Goal: Task Accomplishment & Management: Complete application form

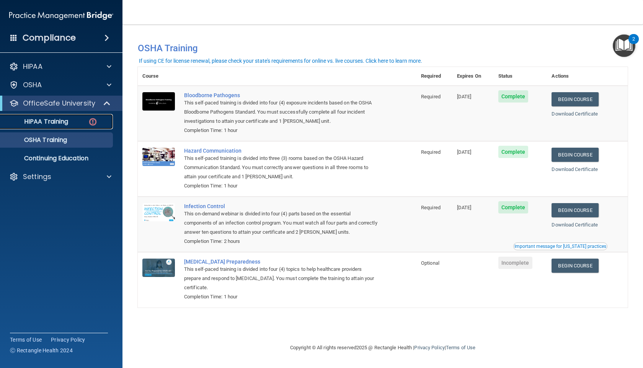
click at [77, 125] on div "HIPAA Training" at bounding box center [57, 122] width 105 height 8
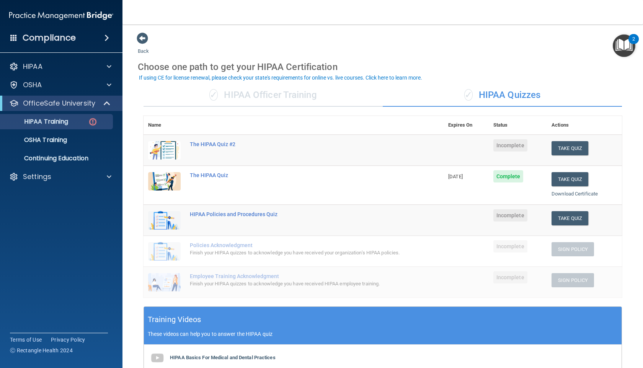
click at [301, 102] on div "✓ HIPAA Officer Training" at bounding box center [263, 95] width 239 height 23
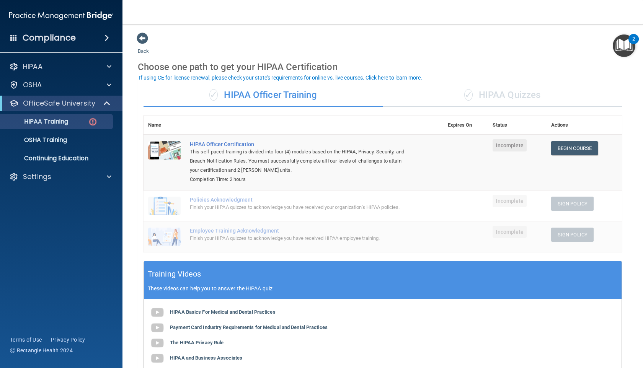
click at [504, 101] on div "✓ HIPAA Quizzes" at bounding box center [502, 95] width 239 height 23
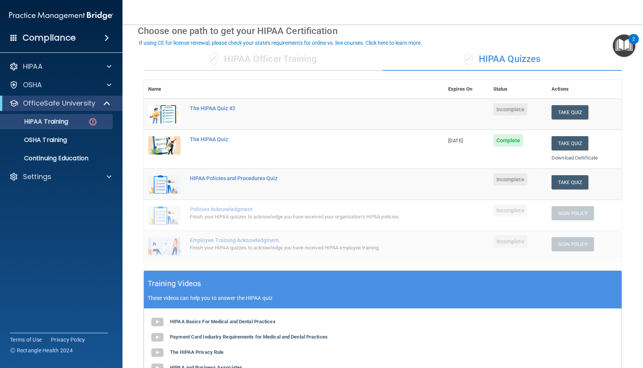
scroll to position [36, 0]
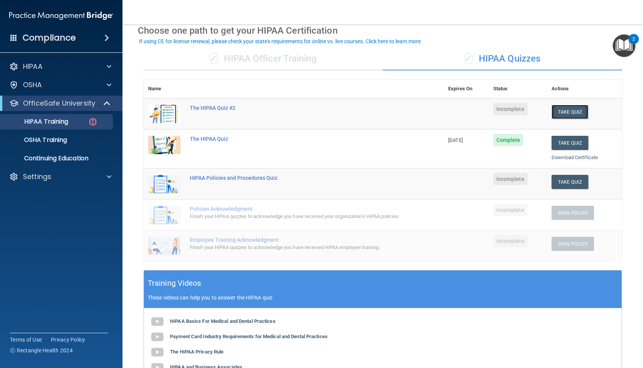
click at [557, 108] on button "Take Quiz" at bounding box center [570, 112] width 37 height 14
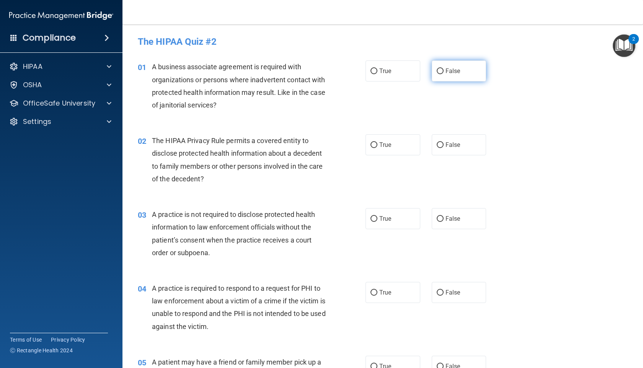
click at [438, 69] on input "False" at bounding box center [440, 72] width 7 height 6
radio input "true"
click at [399, 152] on label "True" at bounding box center [393, 144] width 55 height 21
click at [378, 148] on input "True" at bounding box center [374, 145] width 7 height 6
radio input "true"
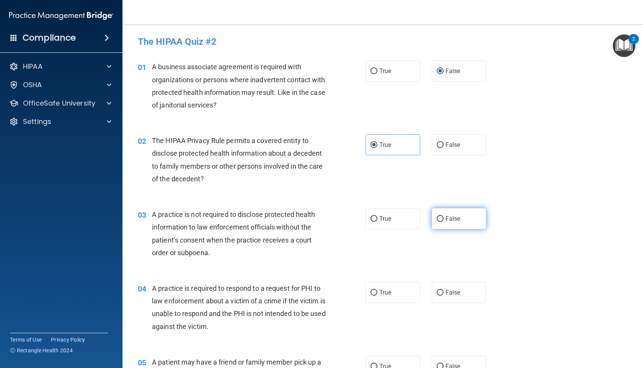
click at [448, 217] on span "False" at bounding box center [453, 218] width 15 height 7
click at [444, 217] on input "False" at bounding box center [440, 219] width 7 height 6
radio input "true"
click at [391, 282] on label "True" at bounding box center [393, 292] width 55 height 21
click at [378, 290] on input "True" at bounding box center [374, 293] width 7 height 6
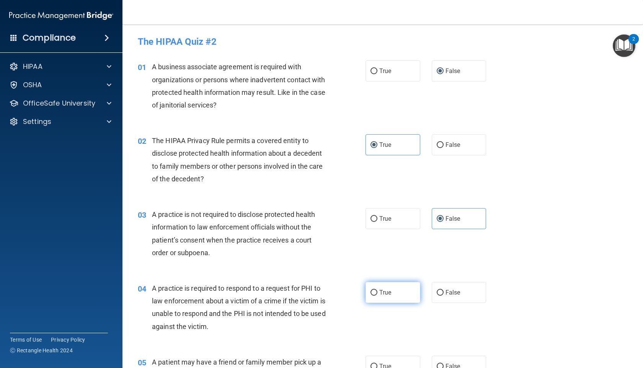
radio input "true"
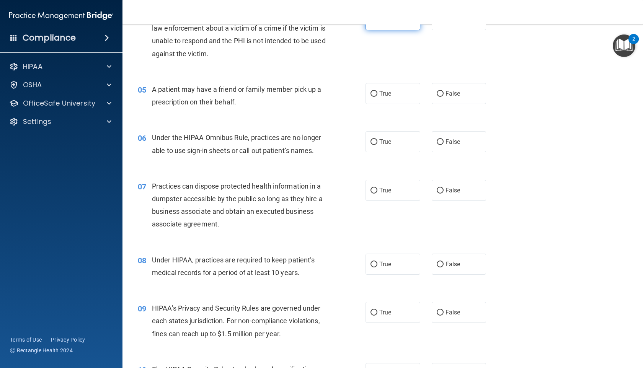
scroll to position [274, 0]
click at [374, 84] on label "True" at bounding box center [393, 92] width 55 height 21
click at [374, 90] on input "True" at bounding box center [374, 93] width 7 height 6
radio input "true"
click at [448, 137] on span "False" at bounding box center [453, 140] width 15 height 7
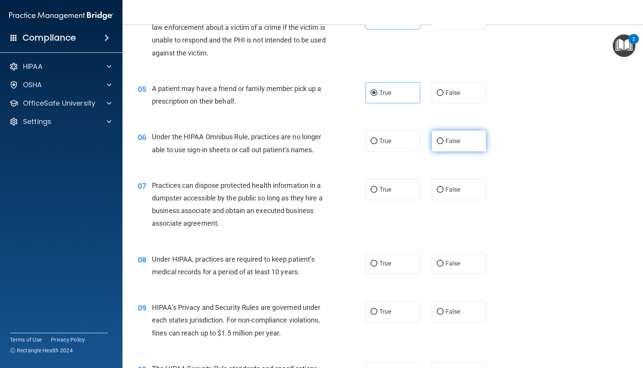
click at [444, 139] on input "False" at bounding box center [440, 142] width 7 height 6
radio input "true"
click at [437, 190] on input "False" at bounding box center [440, 190] width 7 height 6
radio input "true"
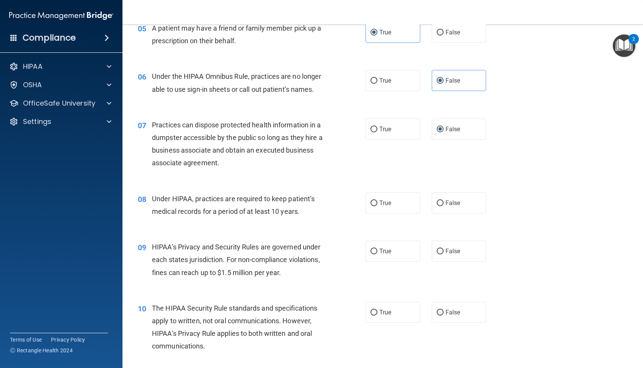
scroll to position [352, 0]
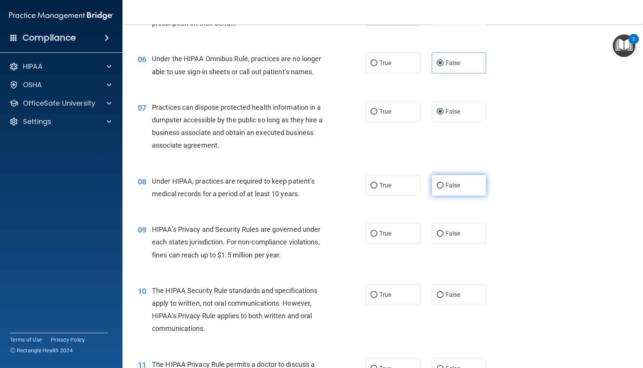
click at [440, 181] on label "False" at bounding box center [459, 185] width 55 height 21
click at [440, 183] on input "False" at bounding box center [440, 186] width 7 height 6
radio input "true"
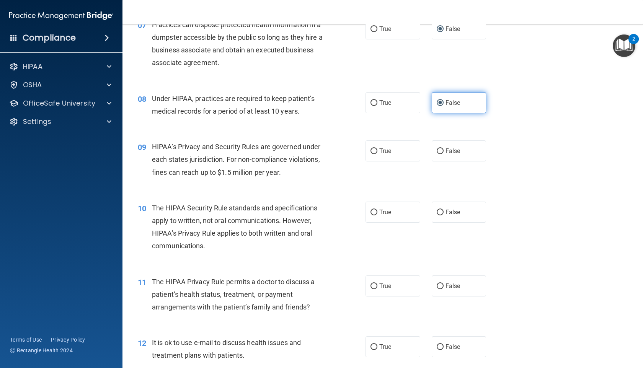
scroll to position [437, 0]
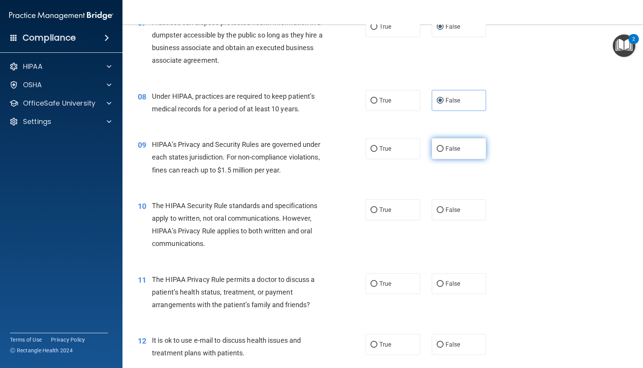
click at [438, 147] on input "False" at bounding box center [440, 149] width 7 height 6
radio input "true"
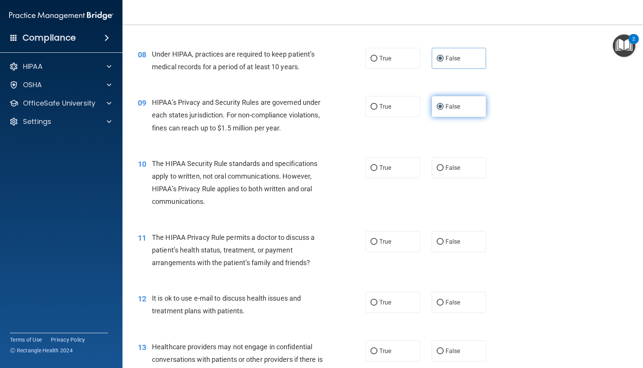
scroll to position [498, 0]
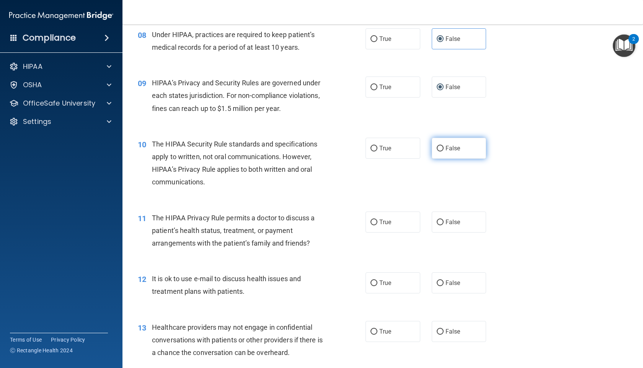
click at [441, 149] on input "False" at bounding box center [440, 149] width 7 height 6
radio input "true"
click at [389, 222] on span "True" at bounding box center [385, 222] width 12 height 7
click at [378, 222] on input "True" at bounding box center [374, 223] width 7 height 6
radio input "true"
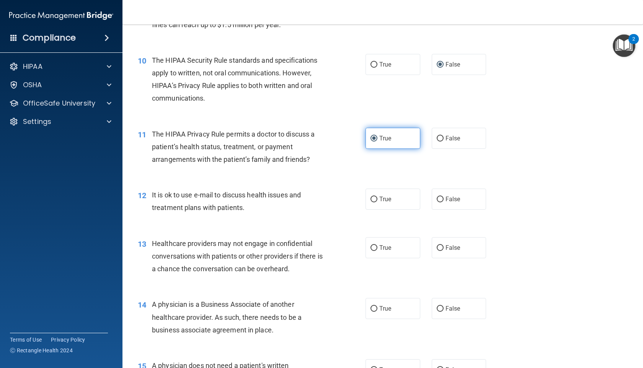
scroll to position [587, 0]
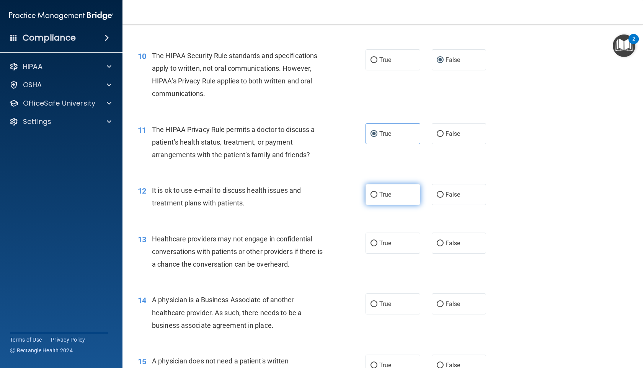
click at [385, 187] on label "True" at bounding box center [393, 194] width 55 height 21
click at [378, 192] on input "True" at bounding box center [374, 195] width 7 height 6
radio input "true"
click at [447, 244] on span "False" at bounding box center [453, 243] width 15 height 7
click at [444, 244] on input "False" at bounding box center [440, 244] width 7 height 6
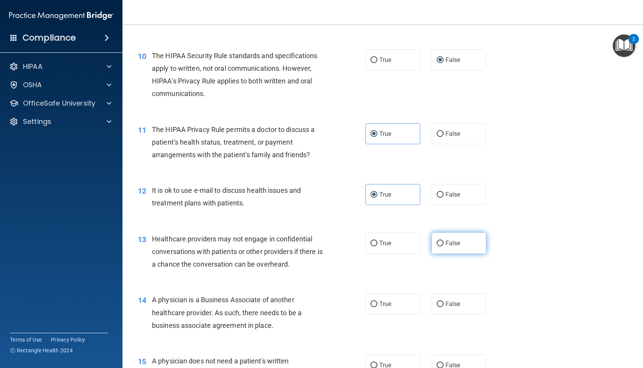
radio input "true"
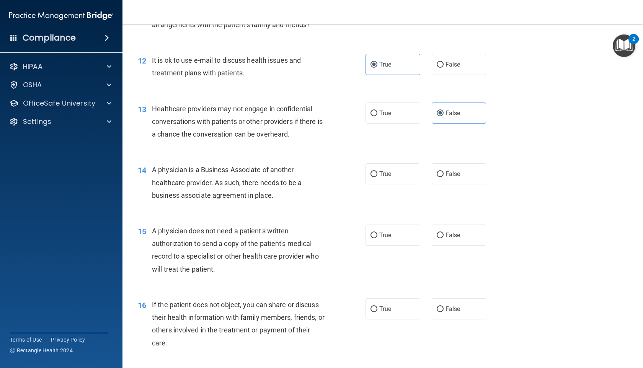
scroll to position [737, 0]
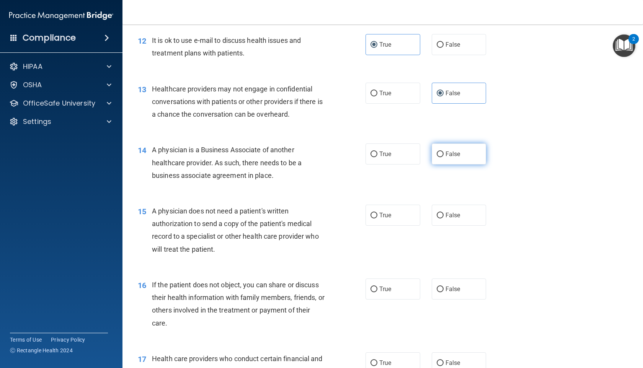
click at [438, 155] on input "False" at bounding box center [440, 155] width 7 height 6
radio input "true"
click at [418, 220] on label "True" at bounding box center [393, 215] width 55 height 21
click at [378, 219] on input "True" at bounding box center [374, 216] width 7 height 6
radio input "true"
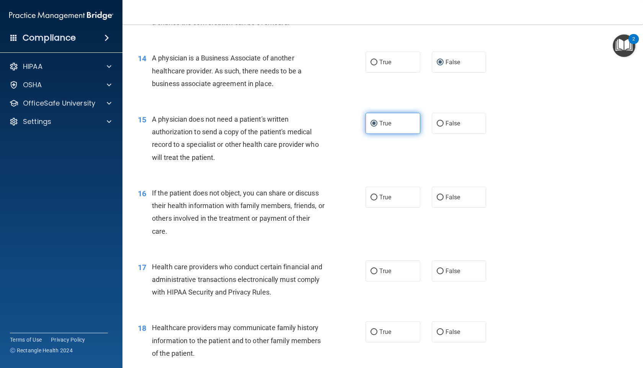
scroll to position [829, 0]
click at [389, 209] on div "16 If the patient does not object, you can share or discuss their health inform…" at bounding box center [383, 214] width 502 height 74
click at [390, 193] on label "True" at bounding box center [393, 196] width 55 height 21
click at [378, 194] on input "True" at bounding box center [374, 197] width 7 height 6
radio input "true"
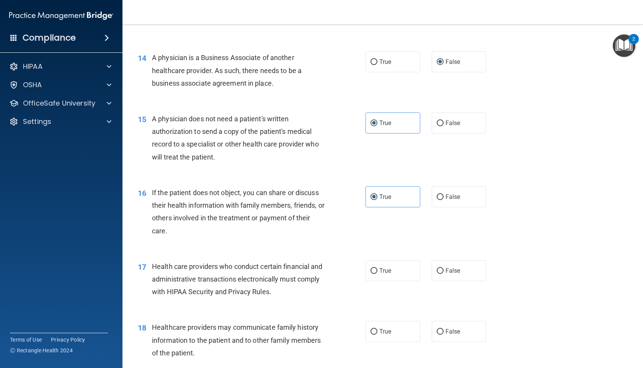
click at [381, 281] on div "17 Health care providers who conduct certain financial and administrative trans…" at bounding box center [383, 281] width 502 height 61
click at [382, 275] on label "True" at bounding box center [393, 270] width 55 height 21
click at [378, 274] on input "True" at bounding box center [374, 271] width 7 height 6
radio input "true"
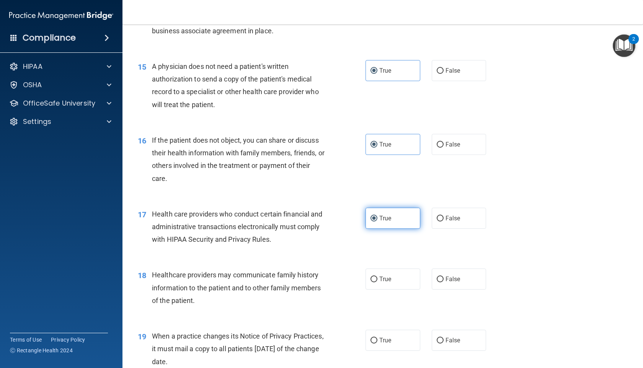
scroll to position [887, 0]
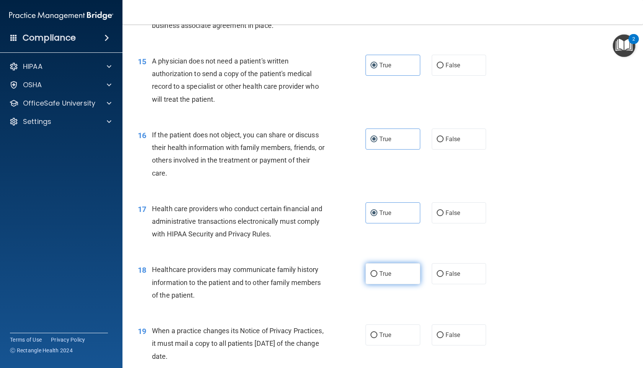
click at [382, 273] on span "True" at bounding box center [385, 273] width 12 height 7
click at [378, 273] on input "True" at bounding box center [374, 274] width 7 height 6
radio input "true"
click at [440, 327] on label "False" at bounding box center [459, 335] width 55 height 21
click at [440, 333] on input "False" at bounding box center [440, 336] width 7 height 6
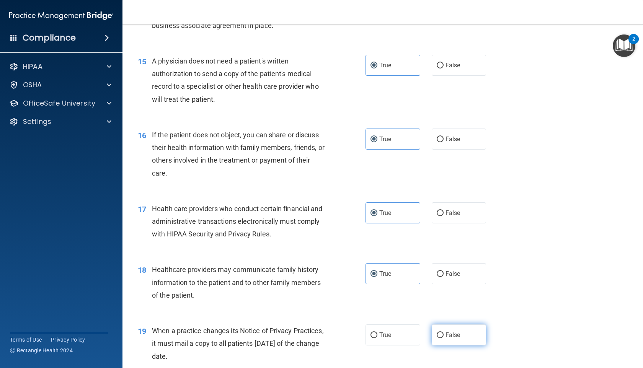
radio input "true"
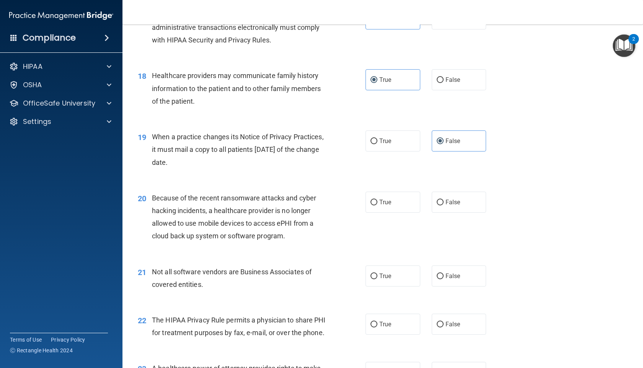
scroll to position [1087, 0]
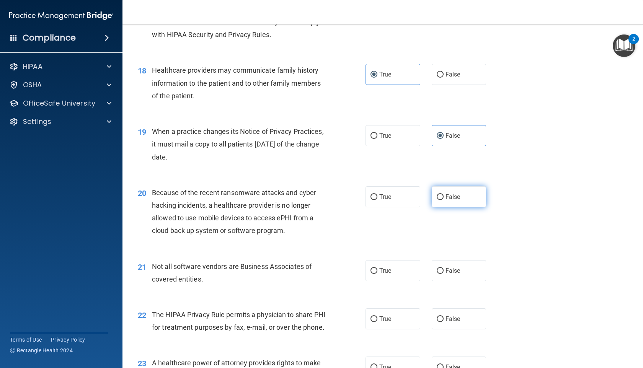
click at [457, 200] on span "False" at bounding box center [453, 196] width 15 height 7
click at [444, 200] on input "False" at bounding box center [440, 197] width 7 height 6
radio input "true"
click at [402, 274] on label "True" at bounding box center [393, 270] width 55 height 21
click at [378, 274] on input "True" at bounding box center [374, 271] width 7 height 6
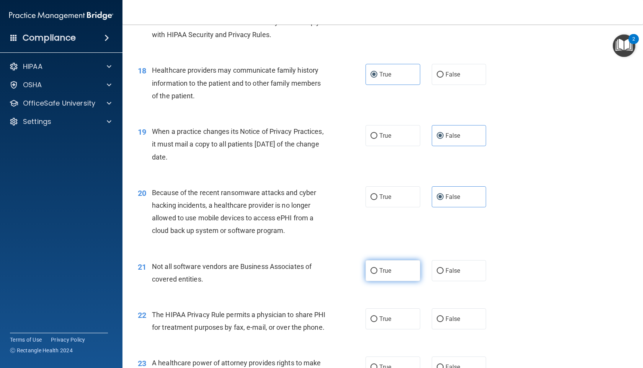
radio input "true"
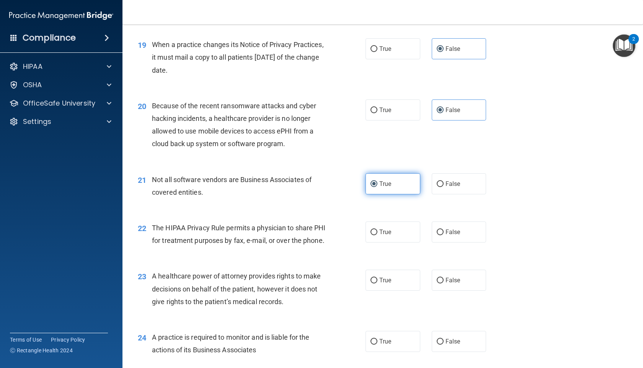
scroll to position [1177, 0]
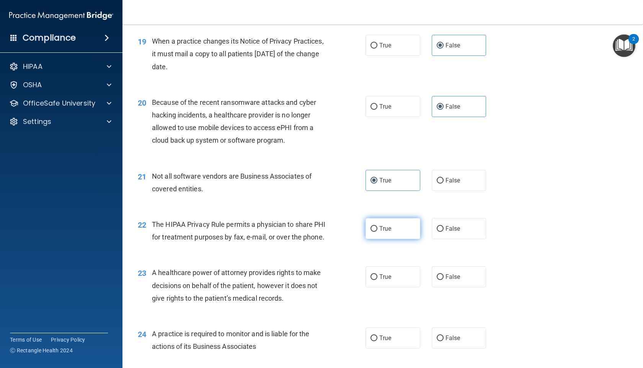
click at [384, 237] on label "True" at bounding box center [393, 228] width 55 height 21
click at [378, 232] on input "True" at bounding box center [374, 229] width 7 height 6
radio input "true"
click at [435, 288] on label "False" at bounding box center [459, 276] width 55 height 21
click at [437, 280] on input "False" at bounding box center [440, 278] width 7 height 6
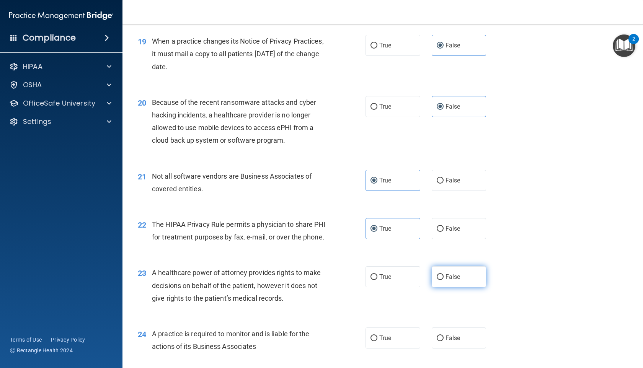
radio input "true"
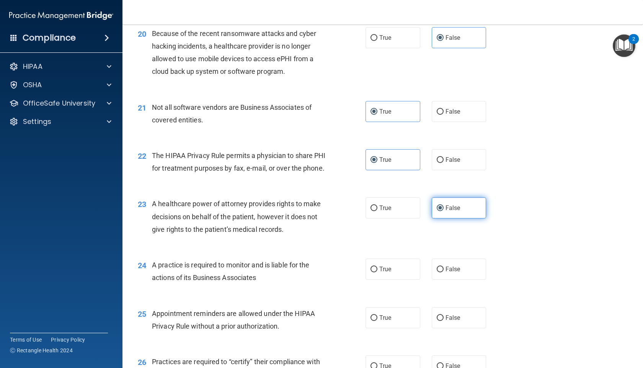
scroll to position [1246, 0]
click at [407, 279] on label "True" at bounding box center [393, 268] width 55 height 21
click at [378, 272] on input "True" at bounding box center [374, 269] width 7 height 6
radio input "true"
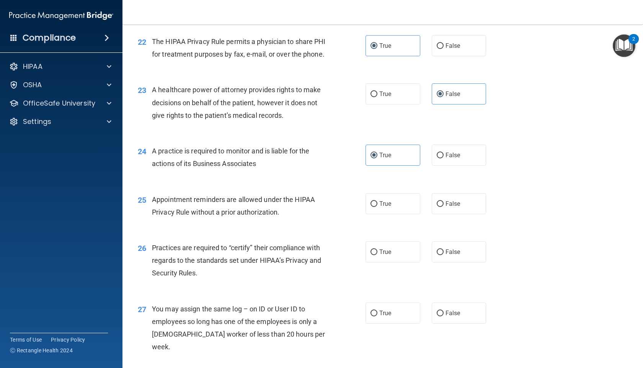
scroll to position [1366, 0]
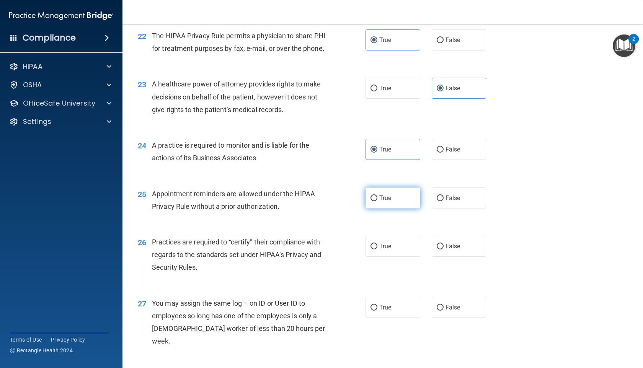
click at [395, 209] on label "True" at bounding box center [393, 198] width 55 height 21
click at [378, 201] on input "True" at bounding box center [374, 199] width 7 height 6
radio input "true"
click at [439, 250] on input "False" at bounding box center [440, 247] width 7 height 6
radio input "true"
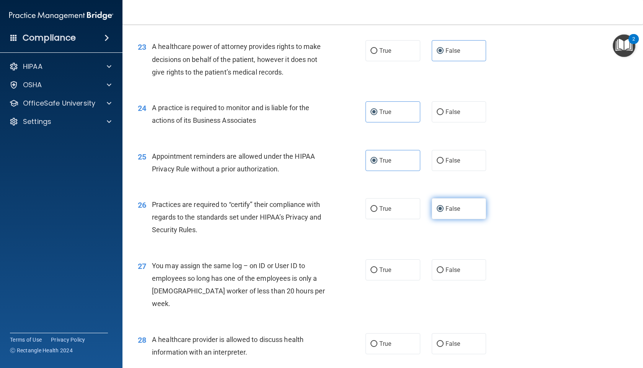
scroll to position [1407, 0]
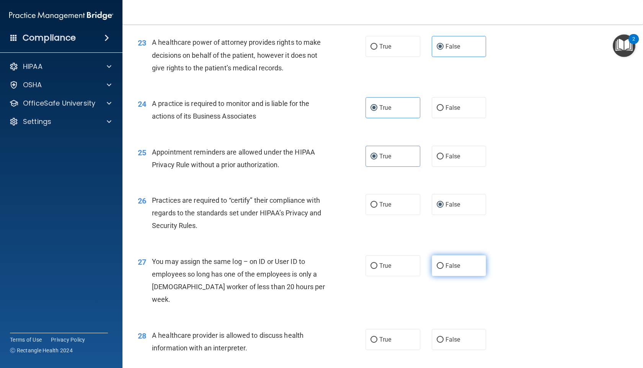
click at [442, 269] on input "False" at bounding box center [440, 266] width 7 height 6
radio input "true"
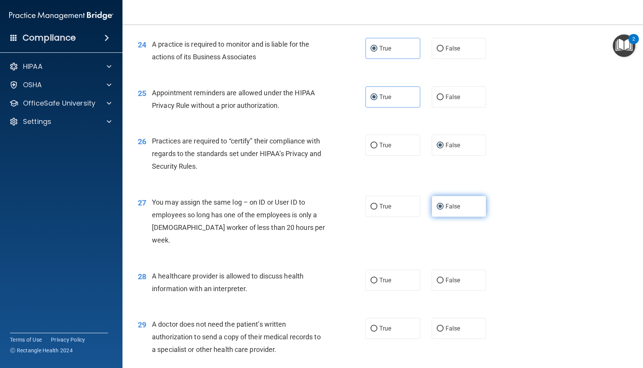
scroll to position [1488, 0]
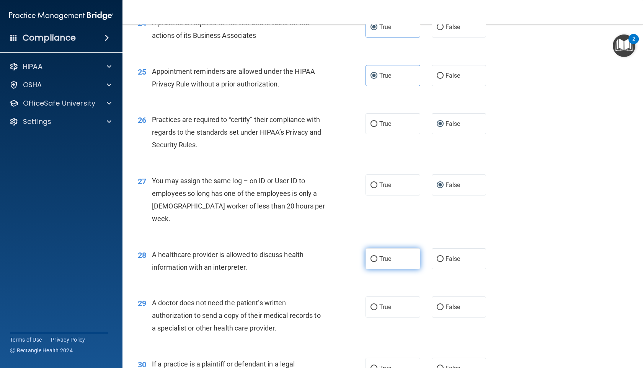
click at [397, 259] on label "True" at bounding box center [393, 258] width 55 height 21
click at [378, 259] on input "True" at bounding box center [374, 260] width 7 height 6
radio input "true"
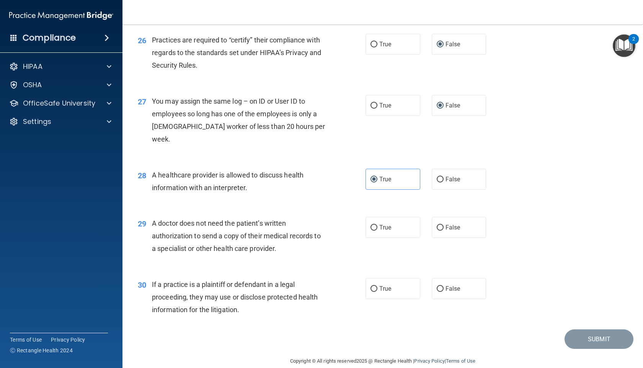
scroll to position [1569, 0]
click at [382, 232] on label "True" at bounding box center [393, 226] width 55 height 21
click at [378, 230] on input "True" at bounding box center [374, 227] width 7 height 6
radio input "true"
click at [374, 296] on label "True" at bounding box center [393, 288] width 55 height 21
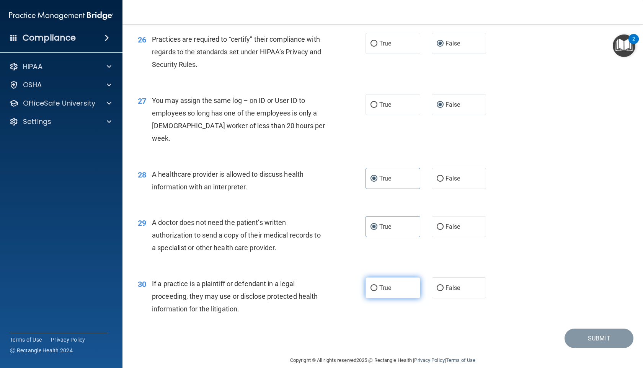
click at [374, 291] on input "True" at bounding box center [374, 289] width 7 height 6
radio input "true"
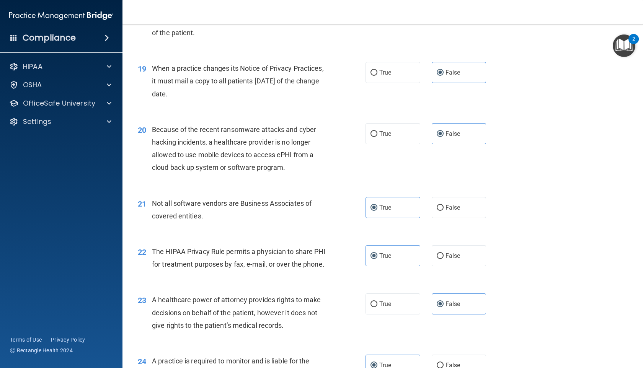
scroll to position [1579, 0]
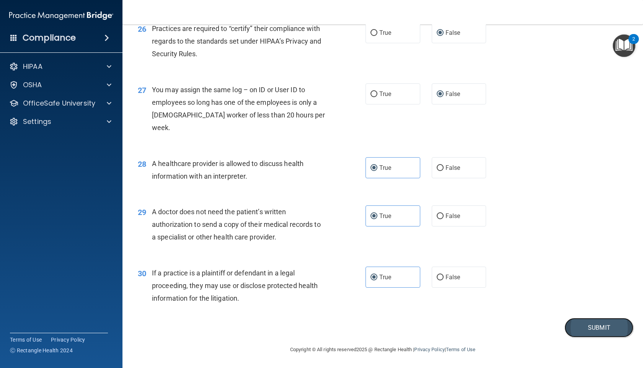
click at [605, 331] on button "Submit" at bounding box center [599, 328] width 69 height 20
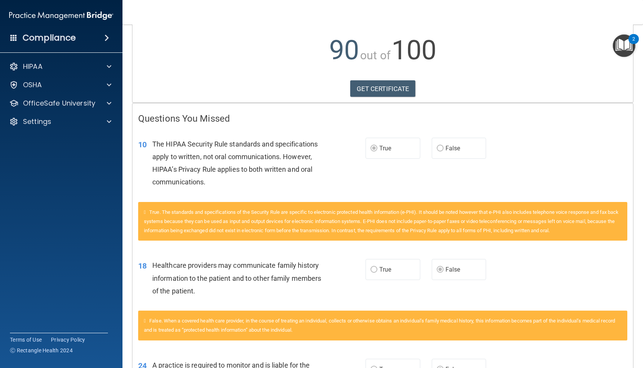
scroll to position [79, 0]
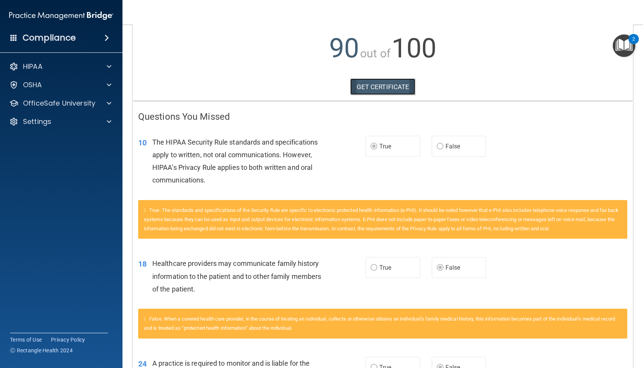
click at [365, 91] on link "GET CERTIFICATE" at bounding box center [382, 86] width 65 height 17
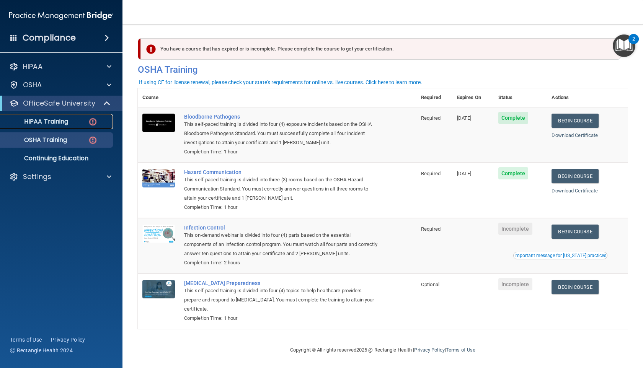
click at [27, 120] on p "HIPAA Training" at bounding box center [36, 122] width 63 height 8
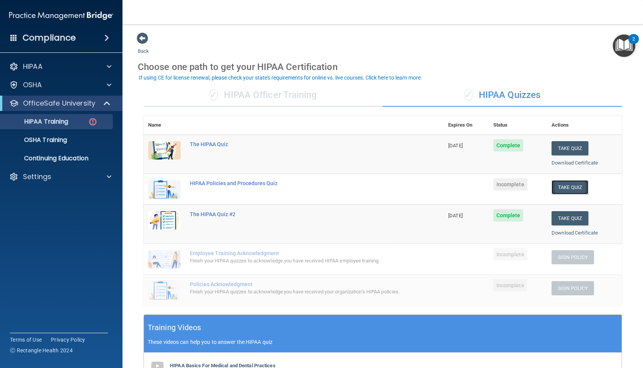
click at [567, 185] on button "Take Quiz" at bounding box center [570, 187] width 37 height 14
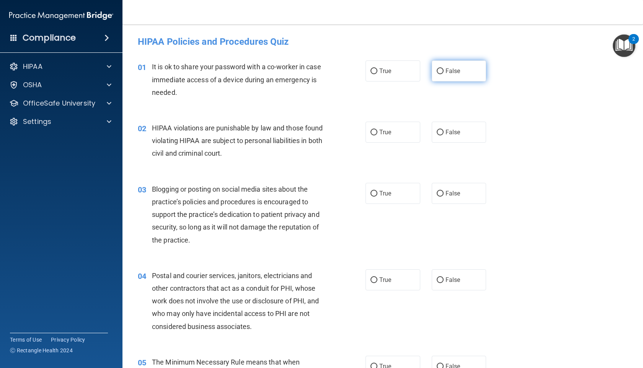
click at [466, 72] on label "False" at bounding box center [459, 70] width 55 height 21
click at [444, 72] on input "False" at bounding box center [440, 72] width 7 height 6
radio input "true"
click at [394, 134] on label "True" at bounding box center [393, 132] width 55 height 21
click at [378, 134] on input "True" at bounding box center [374, 133] width 7 height 6
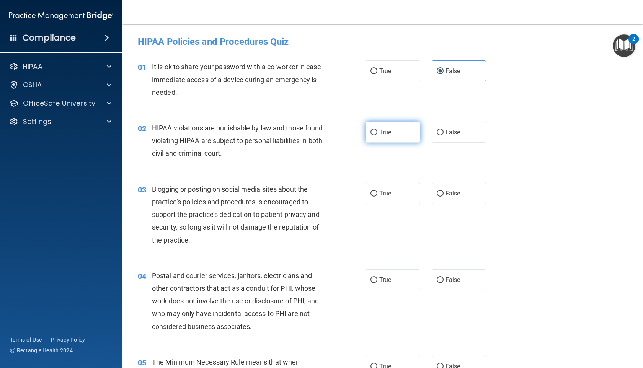
radio input "true"
click at [395, 194] on label "True" at bounding box center [393, 193] width 55 height 21
click at [378, 194] on input "True" at bounding box center [374, 194] width 7 height 6
radio input "true"
click at [397, 278] on label "True" at bounding box center [393, 280] width 55 height 21
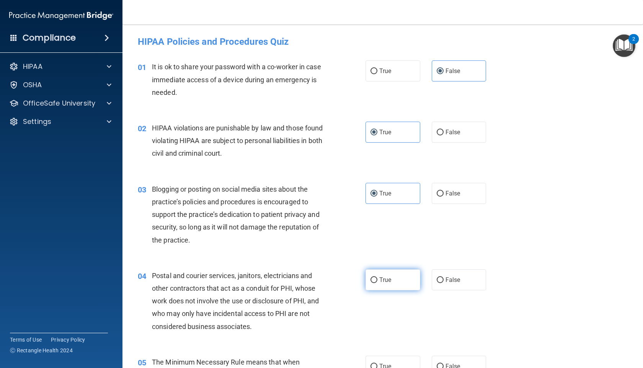
click at [378, 278] on input "True" at bounding box center [374, 281] width 7 height 6
radio input "true"
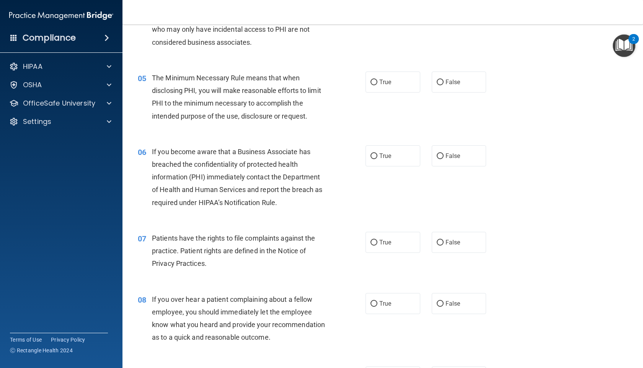
scroll to position [286, 0]
click at [381, 84] on label "True" at bounding box center [393, 80] width 55 height 21
click at [378, 84] on input "True" at bounding box center [374, 81] width 7 height 6
radio input "true"
click at [448, 162] on label "False" at bounding box center [459, 154] width 55 height 21
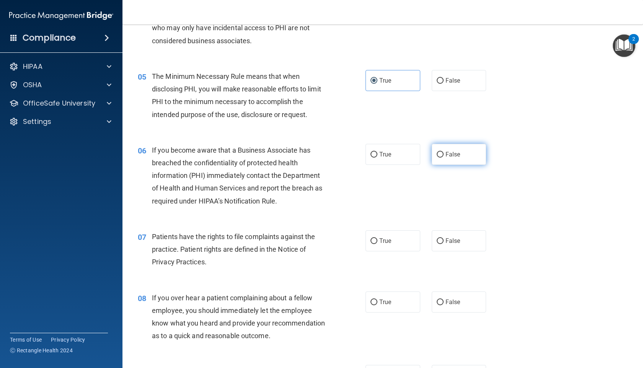
click at [444, 158] on input "False" at bounding box center [440, 155] width 7 height 6
radio input "true"
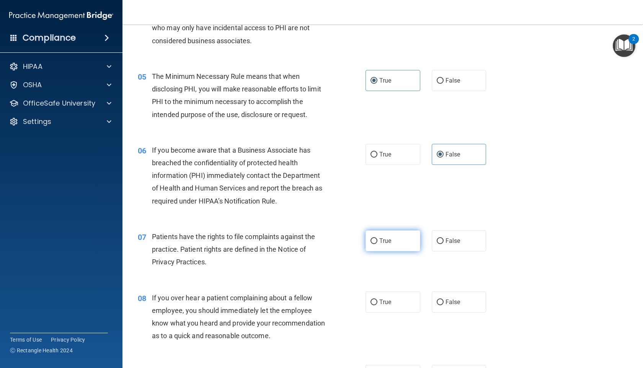
click at [391, 242] on span "True" at bounding box center [385, 240] width 12 height 7
click at [378, 242] on input "True" at bounding box center [374, 242] width 7 height 6
radio input "true"
click at [453, 296] on label "False" at bounding box center [459, 302] width 55 height 21
click at [444, 300] on input "False" at bounding box center [440, 303] width 7 height 6
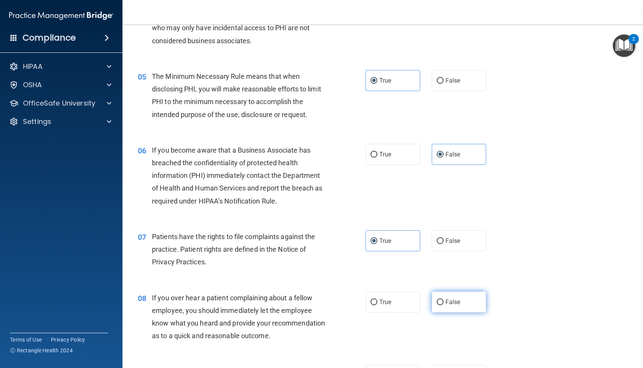
radio input "true"
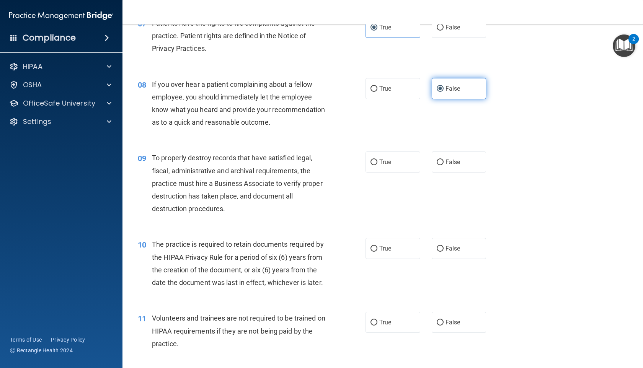
scroll to position [500, 0]
click at [459, 156] on label "False" at bounding box center [459, 161] width 55 height 21
click at [444, 159] on input "False" at bounding box center [440, 162] width 7 height 6
radio input "true"
click at [405, 163] on label "True" at bounding box center [393, 161] width 55 height 21
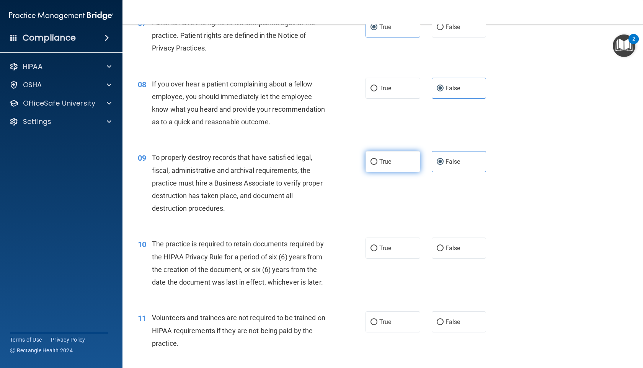
click at [378, 163] on input "True" at bounding box center [374, 162] width 7 height 6
radio input "true"
radio input "false"
click at [401, 257] on label "True" at bounding box center [393, 248] width 55 height 21
click at [378, 252] on input "True" at bounding box center [374, 249] width 7 height 6
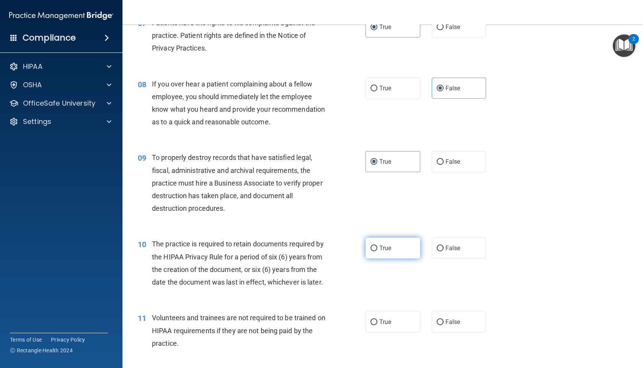
radio input "true"
click at [445, 257] on label "False" at bounding box center [459, 248] width 55 height 21
click at [444, 252] on input "False" at bounding box center [440, 249] width 7 height 6
radio input "true"
click at [399, 245] on label "True" at bounding box center [393, 248] width 55 height 21
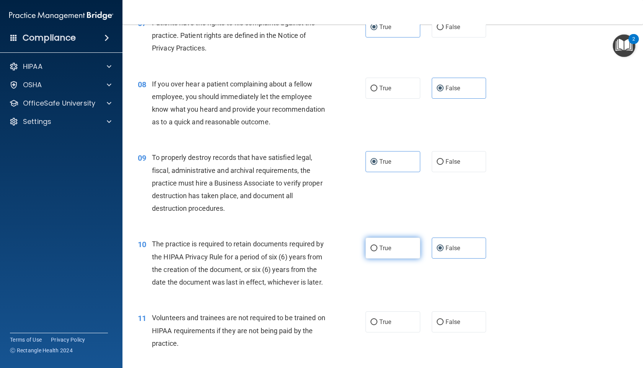
click at [378, 246] on input "True" at bounding box center [374, 249] width 7 height 6
radio input "true"
radio input "false"
click at [461, 324] on label "False" at bounding box center [459, 322] width 55 height 21
click at [444, 324] on input "False" at bounding box center [440, 323] width 7 height 6
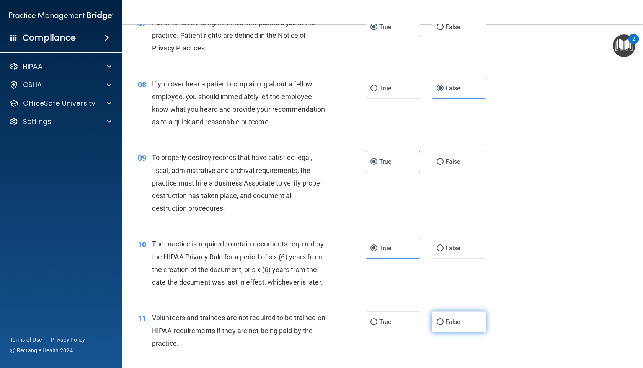
radio input "true"
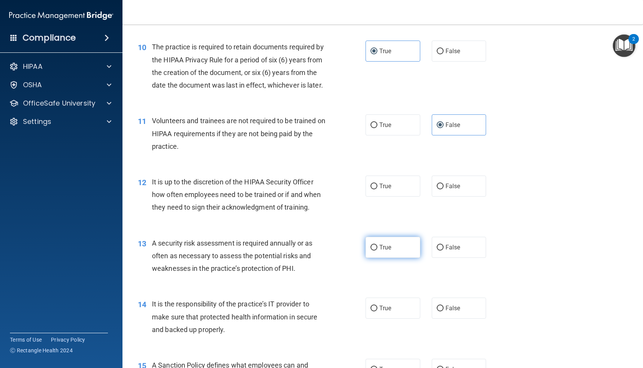
scroll to position [698, 0]
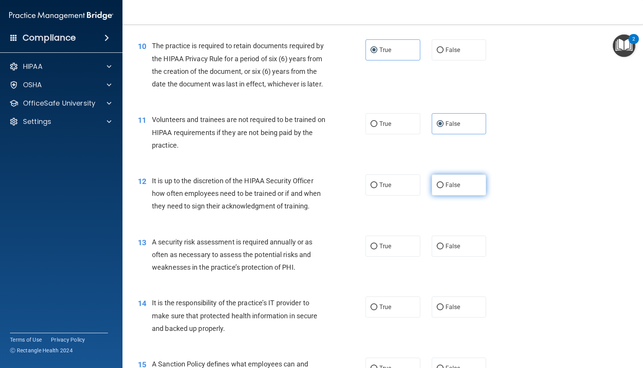
click at [450, 183] on span "False" at bounding box center [453, 184] width 15 height 7
click at [444, 183] on input "False" at bounding box center [440, 186] width 7 height 6
radio input "true"
click at [463, 247] on label "False" at bounding box center [459, 246] width 55 height 21
click at [444, 247] on input "False" at bounding box center [440, 247] width 7 height 6
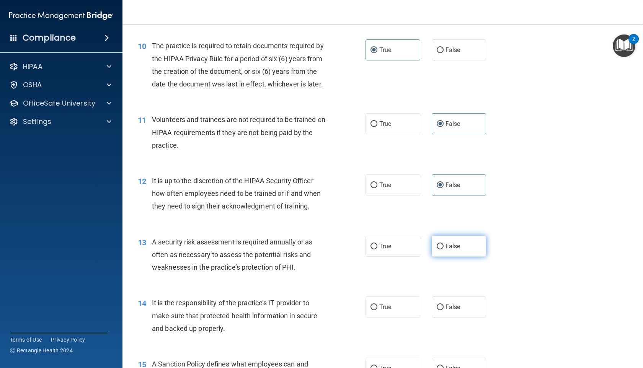
radio input "true"
click at [408, 247] on label "True" at bounding box center [393, 246] width 55 height 21
click at [378, 247] on input "True" at bounding box center [374, 247] width 7 height 6
radio input "true"
click at [449, 248] on span "False" at bounding box center [453, 246] width 15 height 7
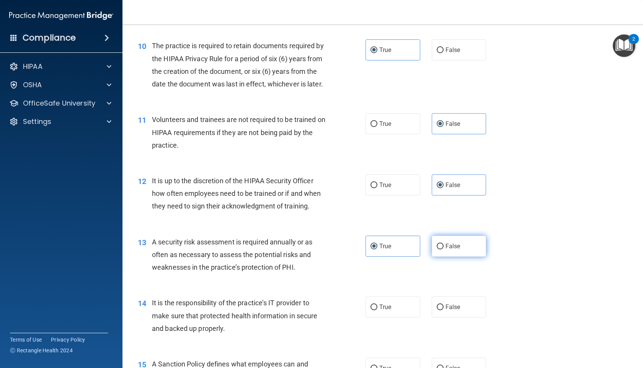
click at [444, 248] on input "False" at bounding box center [440, 247] width 7 height 6
radio input "true"
click at [409, 250] on label "True" at bounding box center [393, 246] width 55 height 21
click at [378, 250] on input "True" at bounding box center [374, 247] width 7 height 6
radio input "true"
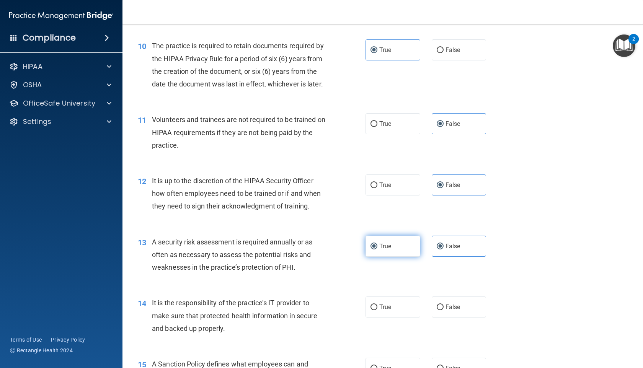
radio input "false"
click at [444, 306] on label "False" at bounding box center [459, 307] width 55 height 21
click at [444, 306] on input "False" at bounding box center [440, 308] width 7 height 6
radio input "true"
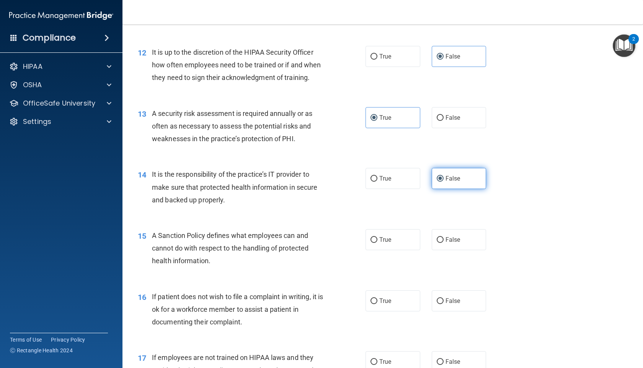
scroll to position [825, 0]
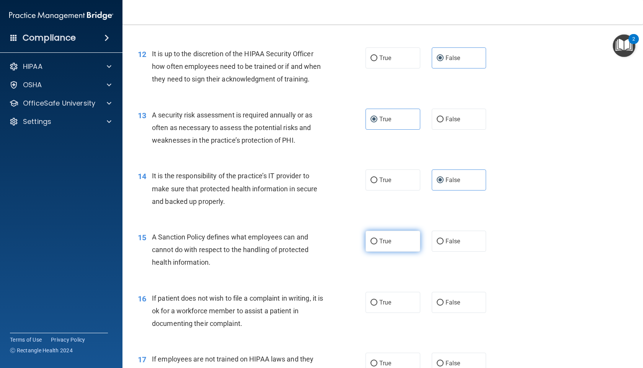
click at [398, 243] on label "True" at bounding box center [393, 241] width 55 height 21
click at [378, 243] on input "True" at bounding box center [374, 242] width 7 height 6
radio input "true"
click at [400, 303] on label "True" at bounding box center [393, 302] width 55 height 21
click at [378, 303] on input "True" at bounding box center [374, 303] width 7 height 6
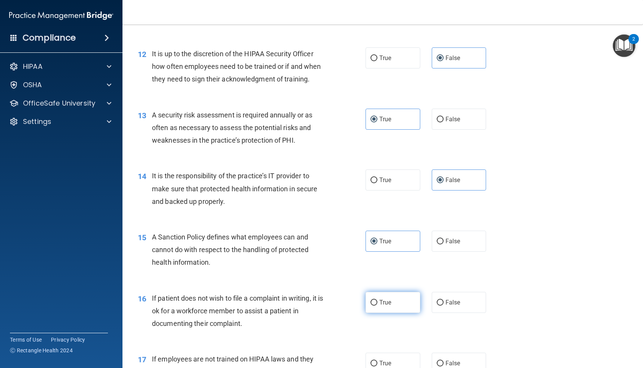
radio input "true"
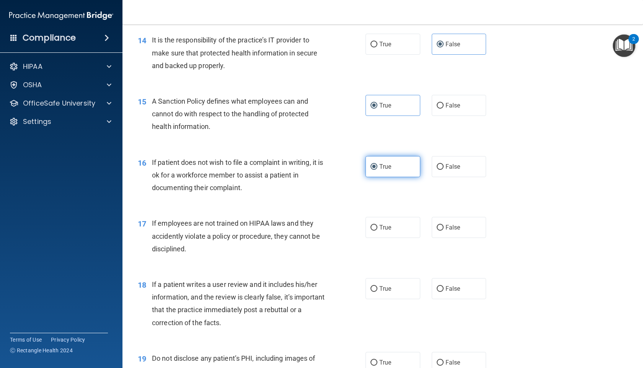
scroll to position [977, 0]
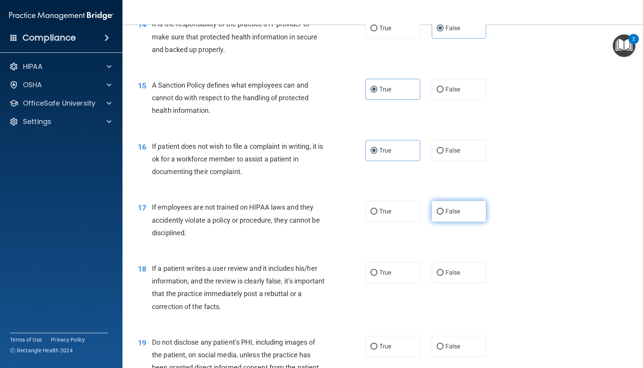
click at [441, 214] on input "False" at bounding box center [440, 212] width 7 height 6
radio input "true"
click at [450, 270] on span "False" at bounding box center [453, 272] width 15 height 7
click at [444, 270] on input "False" at bounding box center [440, 273] width 7 height 6
radio input "true"
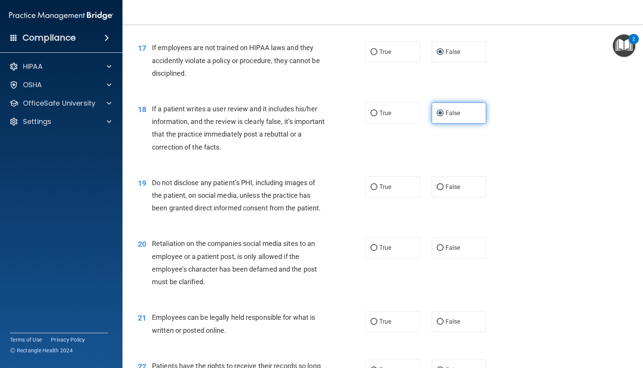
scroll to position [1138, 0]
click at [399, 199] on div "19 Do not disclose any patient’s PHI, including images of the patient, on socia…" at bounding box center [383, 197] width 502 height 61
click at [398, 186] on label "True" at bounding box center [393, 186] width 55 height 21
click at [378, 186] on input "True" at bounding box center [374, 187] width 7 height 6
radio input "true"
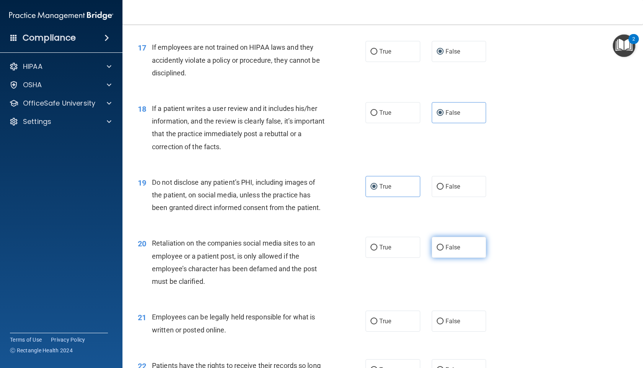
click at [446, 242] on label "False" at bounding box center [459, 247] width 55 height 21
click at [444, 245] on input "False" at bounding box center [440, 248] width 7 height 6
radio input "true"
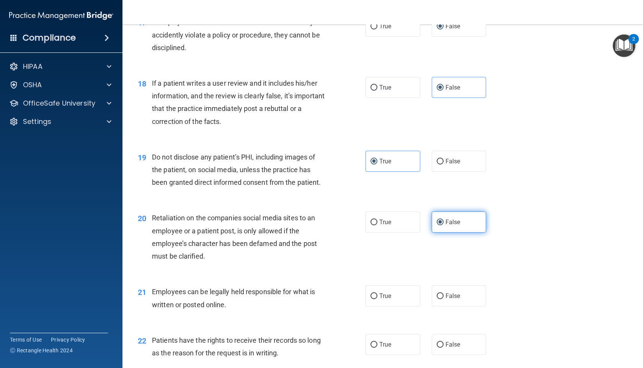
scroll to position [1163, 0]
click at [404, 289] on label "True" at bounding box center [393, 295] width 55 height 21
click at [378, 293] on input "True" at bounding box center [374, 296] width 7 height 6
radio input "true"
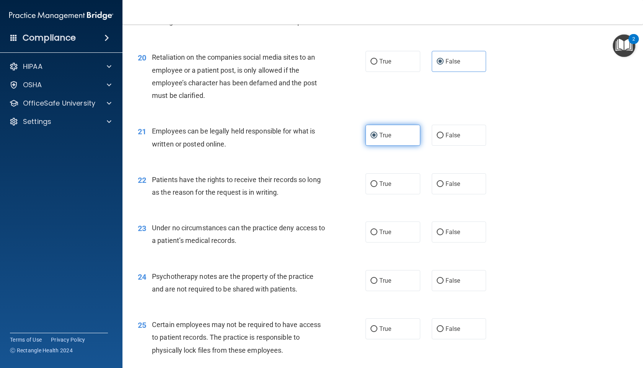
scroll to position [1324, 0]
click at [441, 188] on label "False" at bounding box center [459, 183] width 55 height 21
click at [441, 187] on input "False" at bounding box center [440, 184] width 7 height 6
radio input "true"
click at [457, 227] on label "False" at bounding box center [459, 231] width 55 height 21
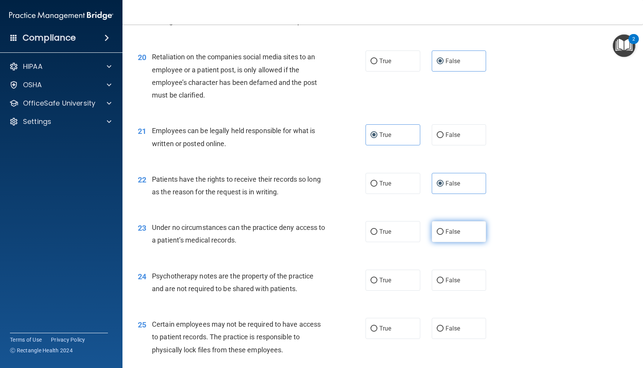
click at [444, 229] on input "False" at bounding box center [440, 232] width 7 height 6
radio input "true"
click at [403, 276] on label "True" at bounding box center [393, 280] width 55 height 21
click at [378, 278] on input "True" at bounding box center [374, 281] width 7 height 6
radio input "true"
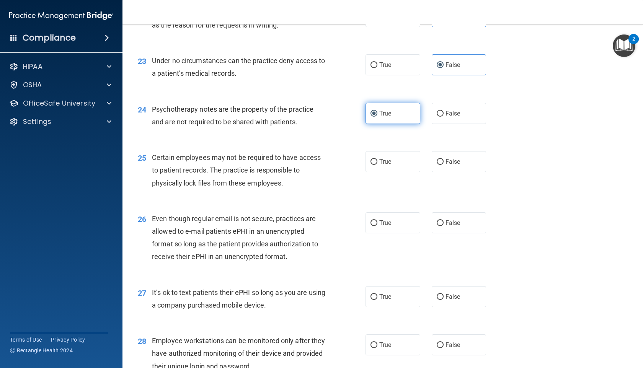
scroll to position [1492, 0]
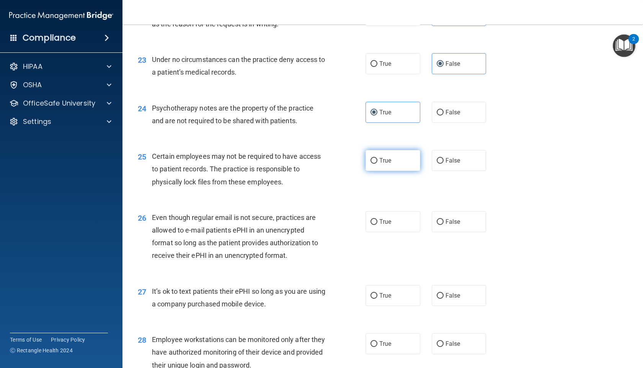
click at [374, 165] on label "True" at bounding box center [393, 160] width 55 height 21
click at [374, 164] on input "True" at bounding box center [374, 161] width 7 height 6
radio input "true"
click at [379, 217] on label "True" at bounding box center [393, 221] width 55 height 21
click at [378, 219] on input "True" at bounding box center [374, 222] width 7 height 6
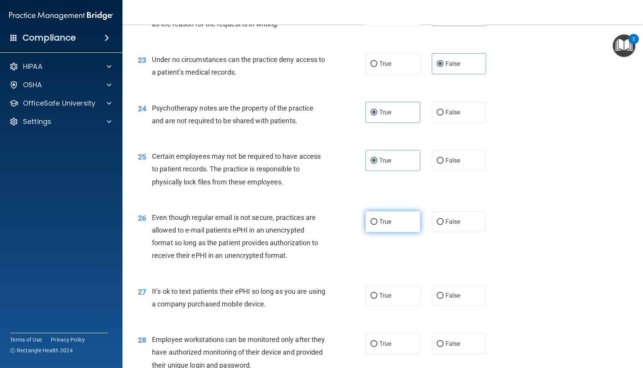
radio input "true"
click at [471, 300] on label "False" at bounding box center [459, 295] width 55 height 21
click at [444, 299] on input "False" at bounding box center [440, 296] width 7 height 6
radio input "true"
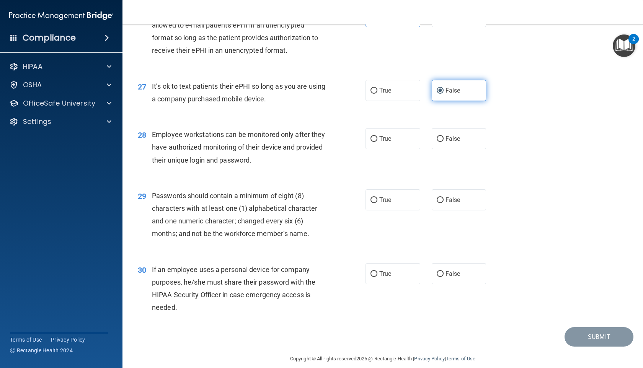
scroll to position [1696, 0]
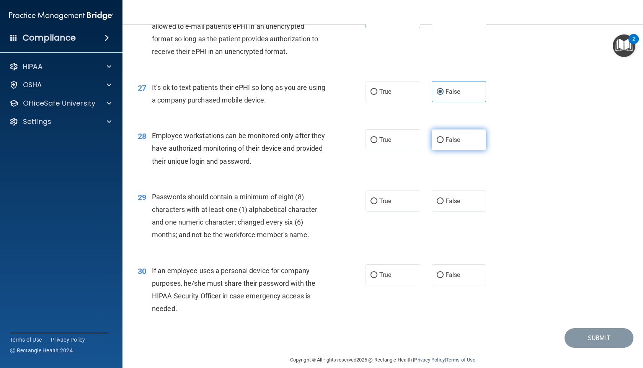
click at [449, 140] on span "False" at bounding box center [453, 139] width 15 height 7
click at [444, 140] on input "False" at bounding box center [440, 140] width 7 height 6
radio input "true"
click at [403, 203] on label "True" at bounding box center [393, 201] width 55 height 21
click at [378, 203] on input "True" at bounding box center [374, 202] width 7 height 6
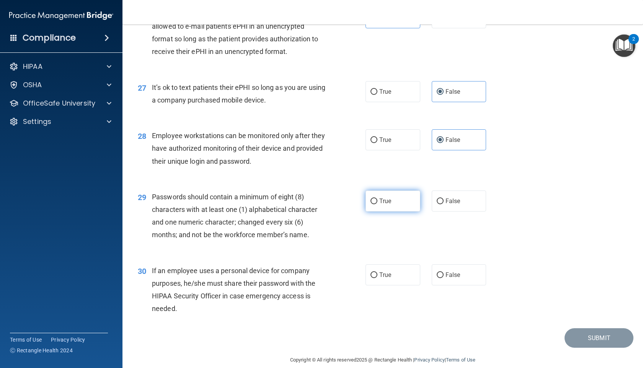
radio input "true"
click at [441, 276] on input "False" at bounding box center [440, 276] width 7 height 6
radio input "true"
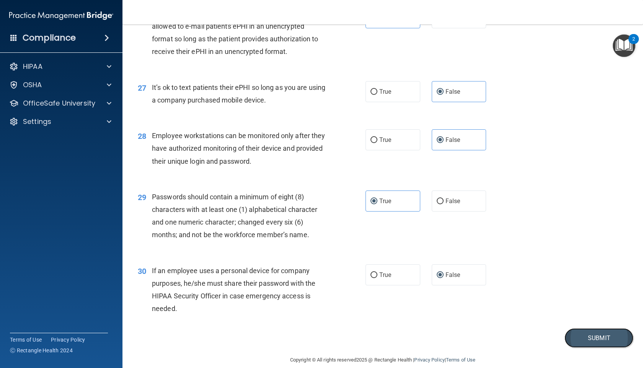
click at [590, 335] on button "Submit" at bounding box center [599, 339] width 69 height 20
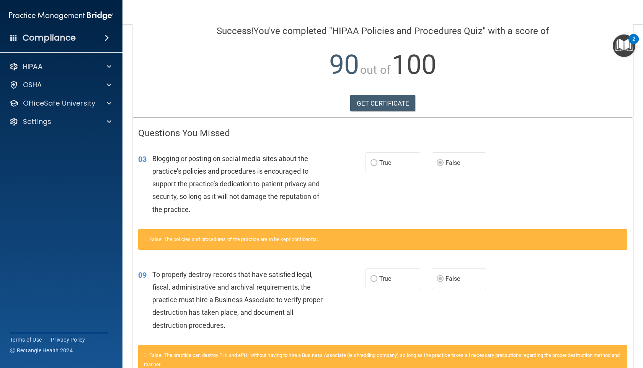
scroll to position [215, 0]
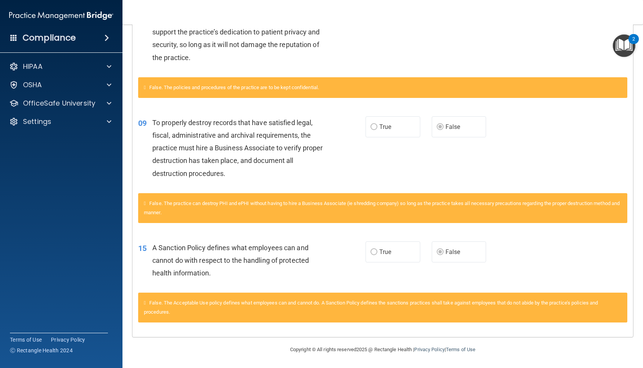
click at [81, 75] on div "HIPAA Documents and Policies Report an Incident Business Associates Emergency P…" at bounding box center [61, 96] width 123 height 80
click at [91, 70] on div "HIPAA" at bounding box center [50, 66] width 95 height 9
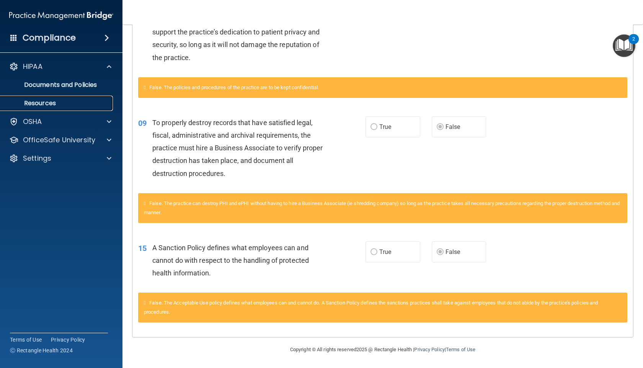
click at [72, 102] on p "Resources" at bounding box center [57, 104] width 105 height 8
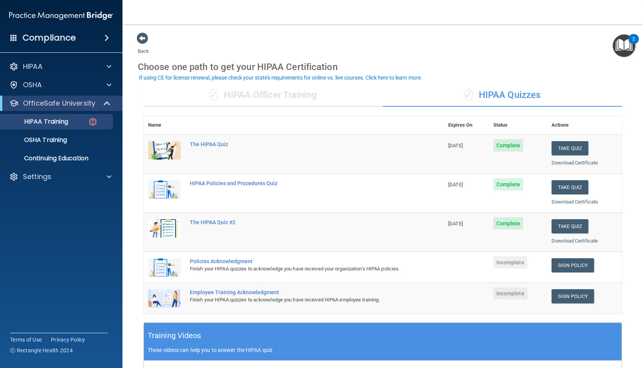
click at [621, 46] on img "Open Resource Center, 2 new notifications" at bounding box center [624, 45] width 23 height 23
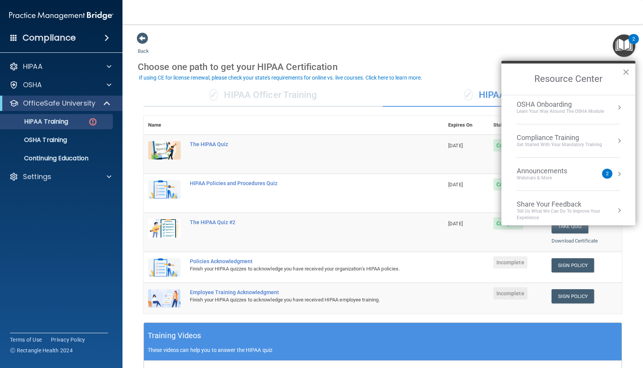
scroll to position [43, 0]
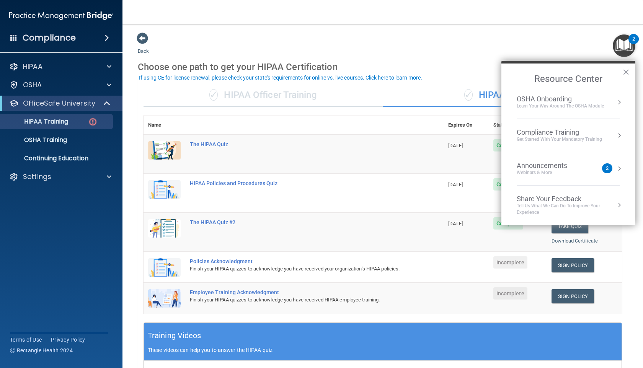
click at [588, 172] on div "Announcements Webinars & More" at bounding box center [557, 169] width 81 height 15
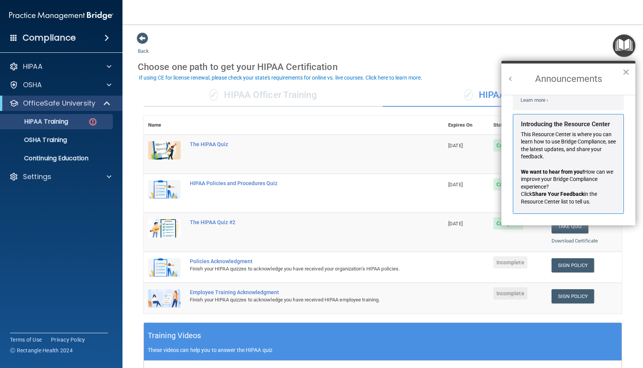
scroll to position [0, 0]
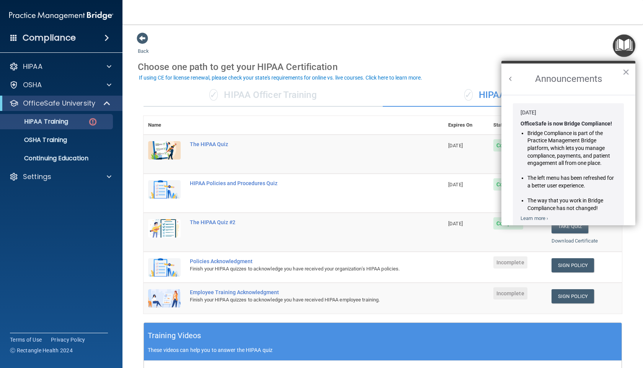
click at [512, 79] on button "Back to Resource Center Home" at bounding box center [511, 79] width 8 height 8
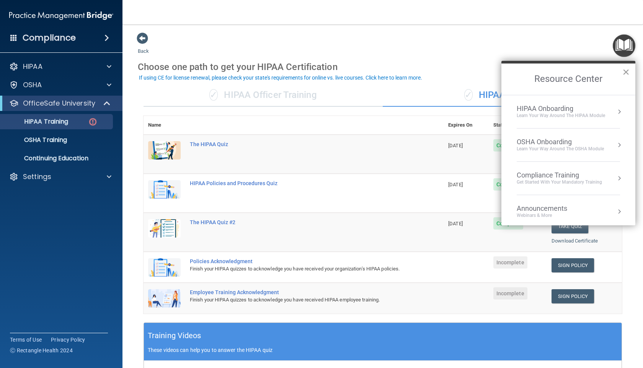
click at [627, 73] on button "×" at bounding box center [626, 72] width 7 height 12
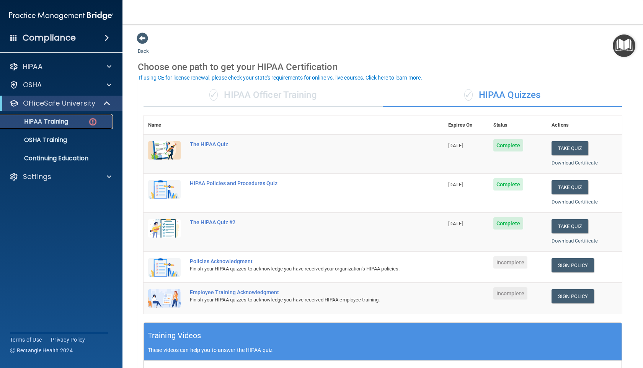
click at [87, 119] on div "HIPAA Training" at bounding box center [57, 122] width 105 height 8
click at [86, 145] on link "OSHA Training" at bounding box center [52, 139] width 121 height 15
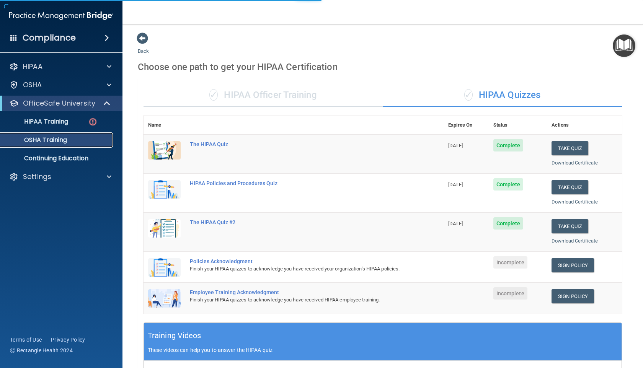
click at [86, 136] on div "OSHA Training" at bounding box center [57, 140] width 105 height 8
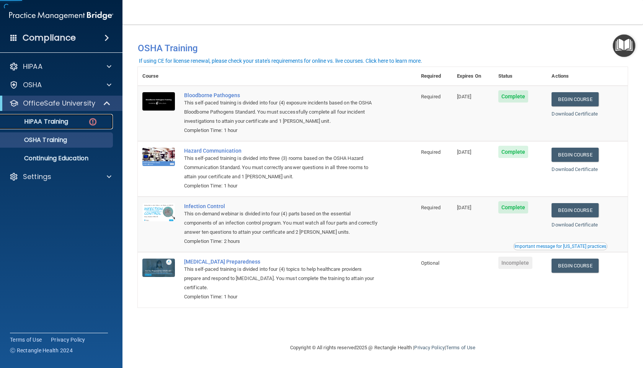
click at [85, 124] on div "HIPAA Training" at bounding box center [57, 122] width 105 height 8
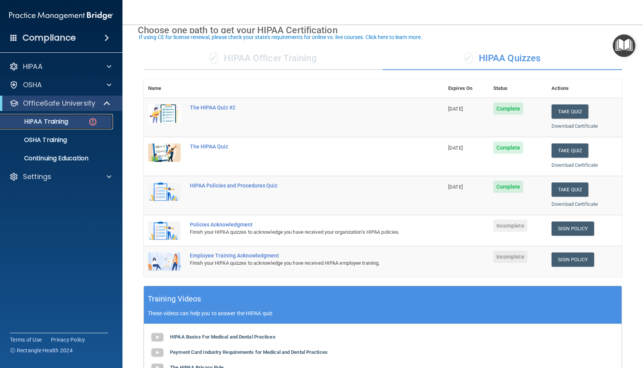
scroll to position [41, 0]
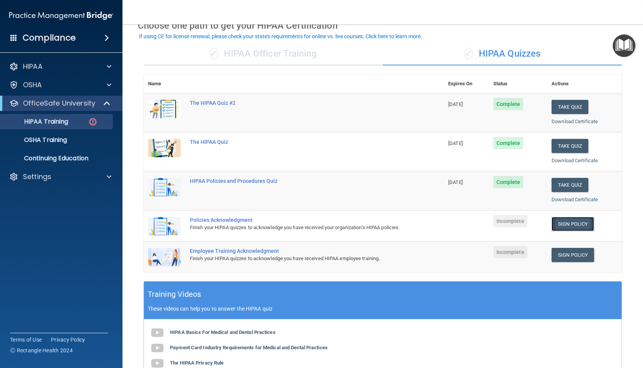
click at [565, 219] on link "Sign Policy" at bounding box center [573, 224] width 42 height 14
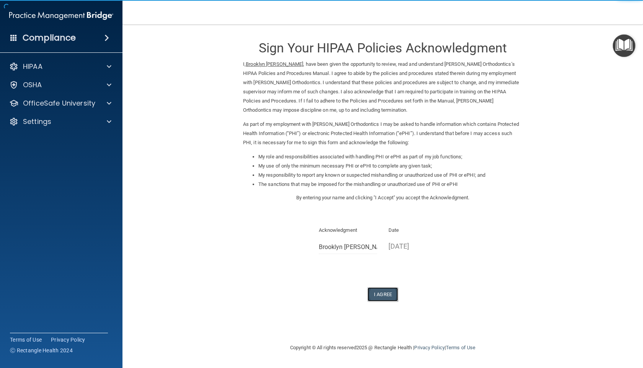
click at [381, 301] on button "I Agree" at bounding box center [383, 295] width 31 height 14
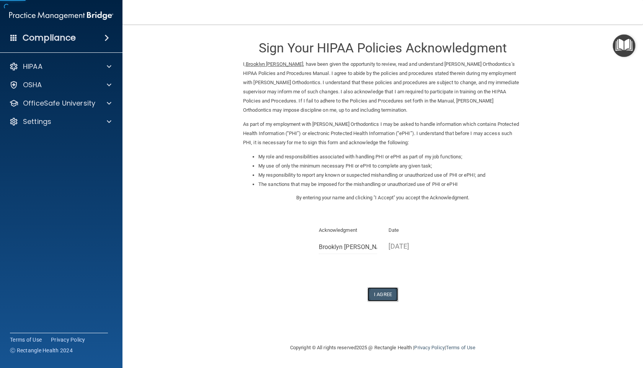
click at [381, 296] on button "I Agree" at bounding box center [383, 295] width 31 height 14
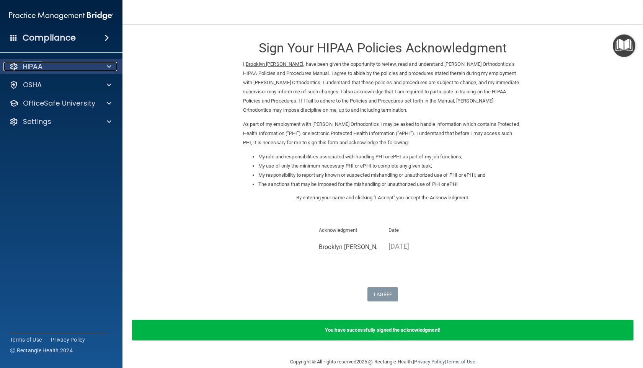
click at [102, 65] on div at bounding box center [107, 66] width 19 height 9
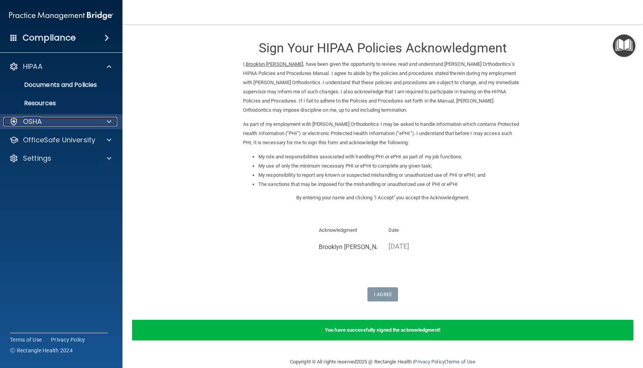
click at [96, 119] on div "OSHA" at bounding box center [50, 121] width 95 height 9
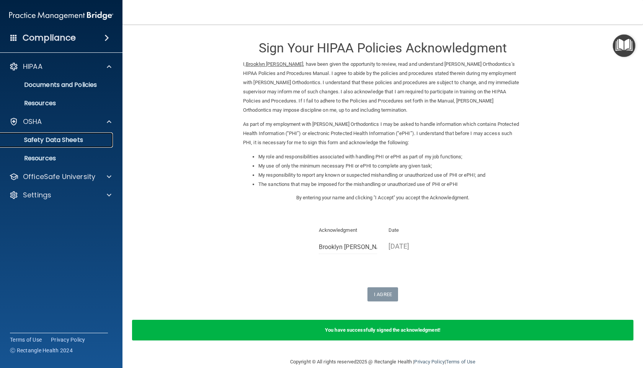
click at [75, 136] on p "Safety Data Sheets" at bounding box center [57, 140] width 105 height 8
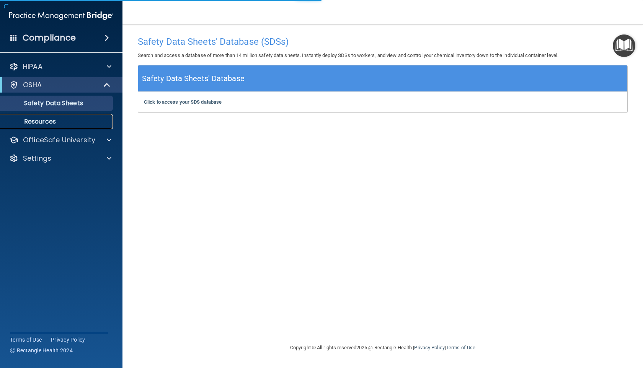
click at [70, 123] on p "Resources" at bounding box center [57, 122] width 105 height 8
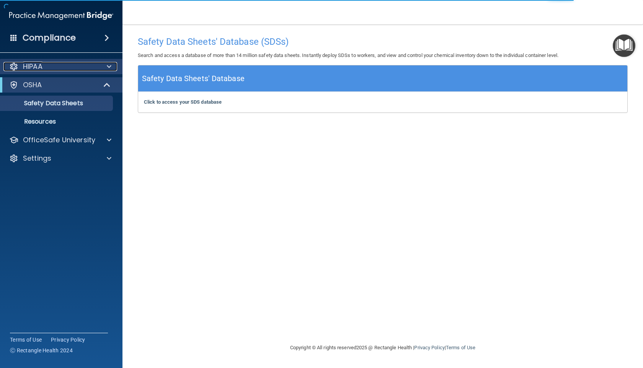
click at [111, 67] on span at bounding box center [109, 66] width 5 height 9
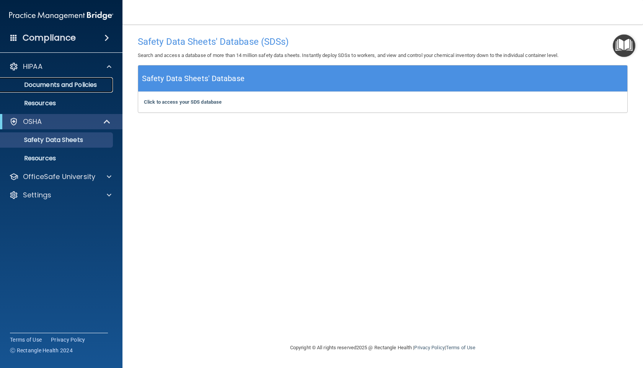
click at [91, 84] on p "Documents and Policies" at bounding box center [57, 85] width 105 height 8
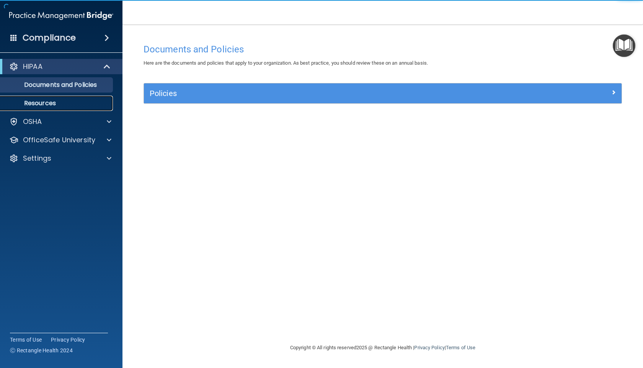
click at [79, 100] on p "Resources" at bounding box center [57, 104] width 105 height 8
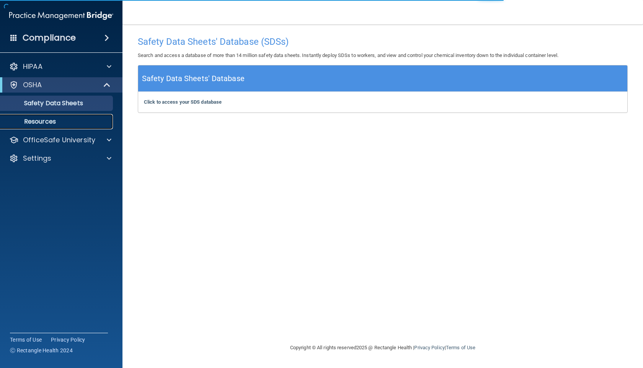
click at [61, 121] on p "Resources" at bounding box center [57, 122] width 105 height 8
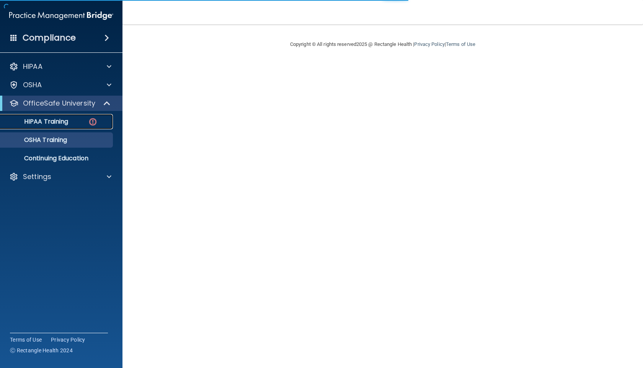
click at [56, 123] on p "HIPAA Training" at bounding box center [36, 122] width 63 height 8
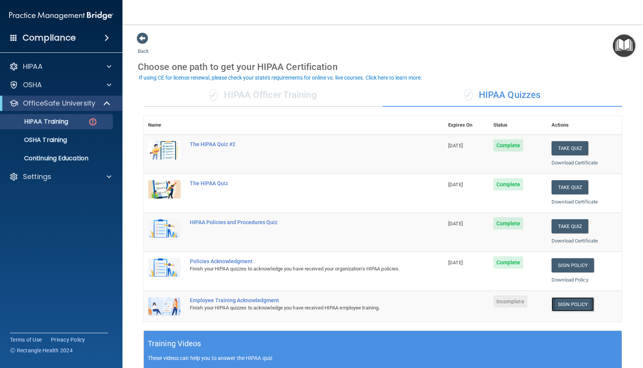
click at [562, 307] on link "Sign Policy" at bounding box center [573, 304] width 42 height 14
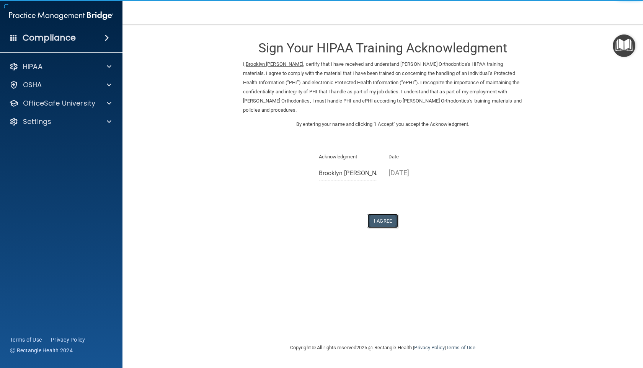
click at [387, 221] on button "I Agree" at bounding box center [383, 221] width 31 height 14
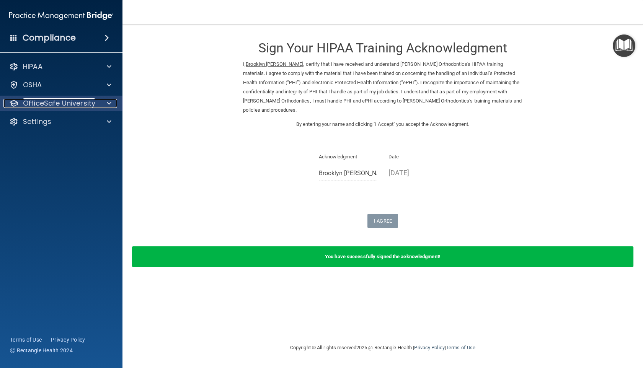
click at [103, 99] on div at bounding box center [107, 103] width 19 height 9
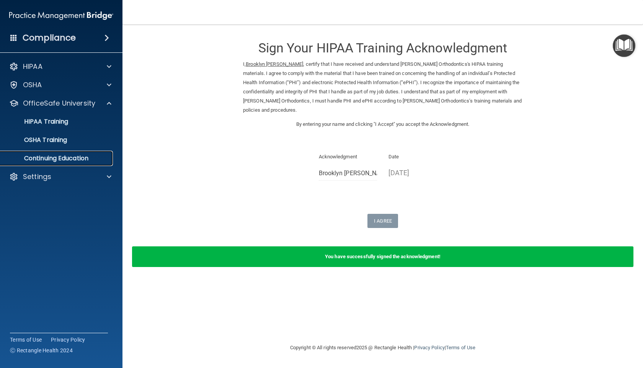
click at [74, 160] on p "Continuing Education" at bounding box center [57, 159] width 105 height 8
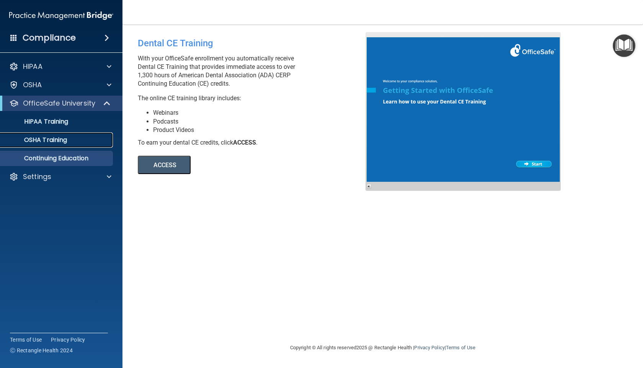
click at [70, 144] on link "OSHA Training" at bounding box center [52, 139] width 121 height 15
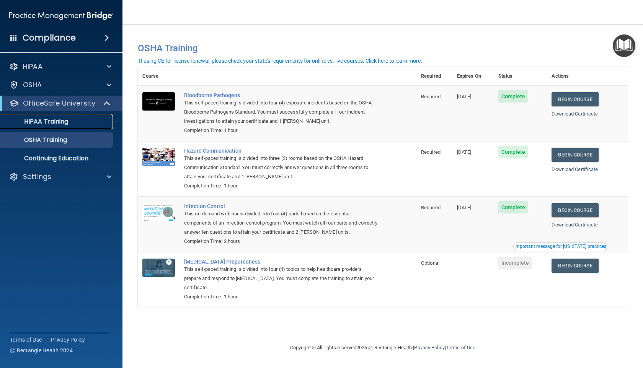
click at [60, 124] on p "HIPAA Training" at bounding box center [36, 122] width 63 height 8
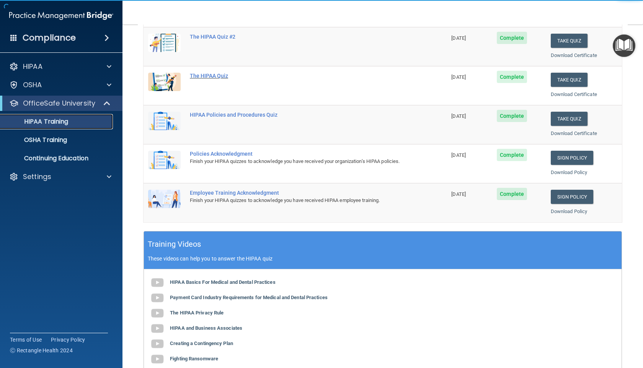
scroll to position [208, 0]
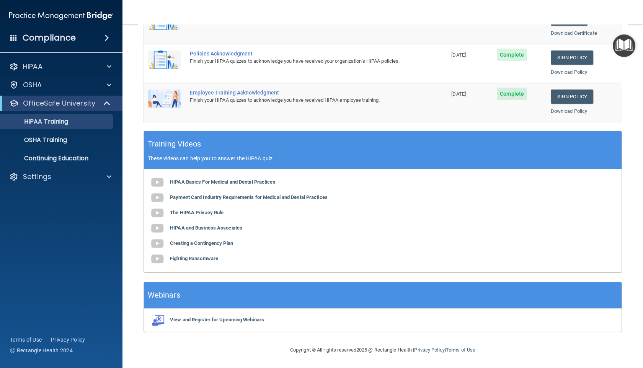
click at [105, 37] on span at bounding box center [107, 37] width 5 height 9
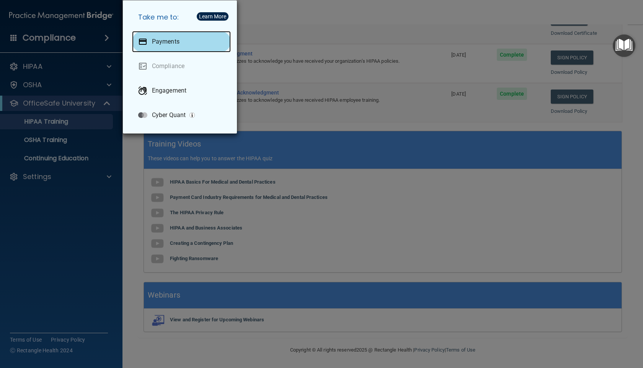
click at [151, 44] on div "Payments" at bounding box center [181, 41] width 99 height 21
